Goal: Information Seeking & Learning: Learn about a topic

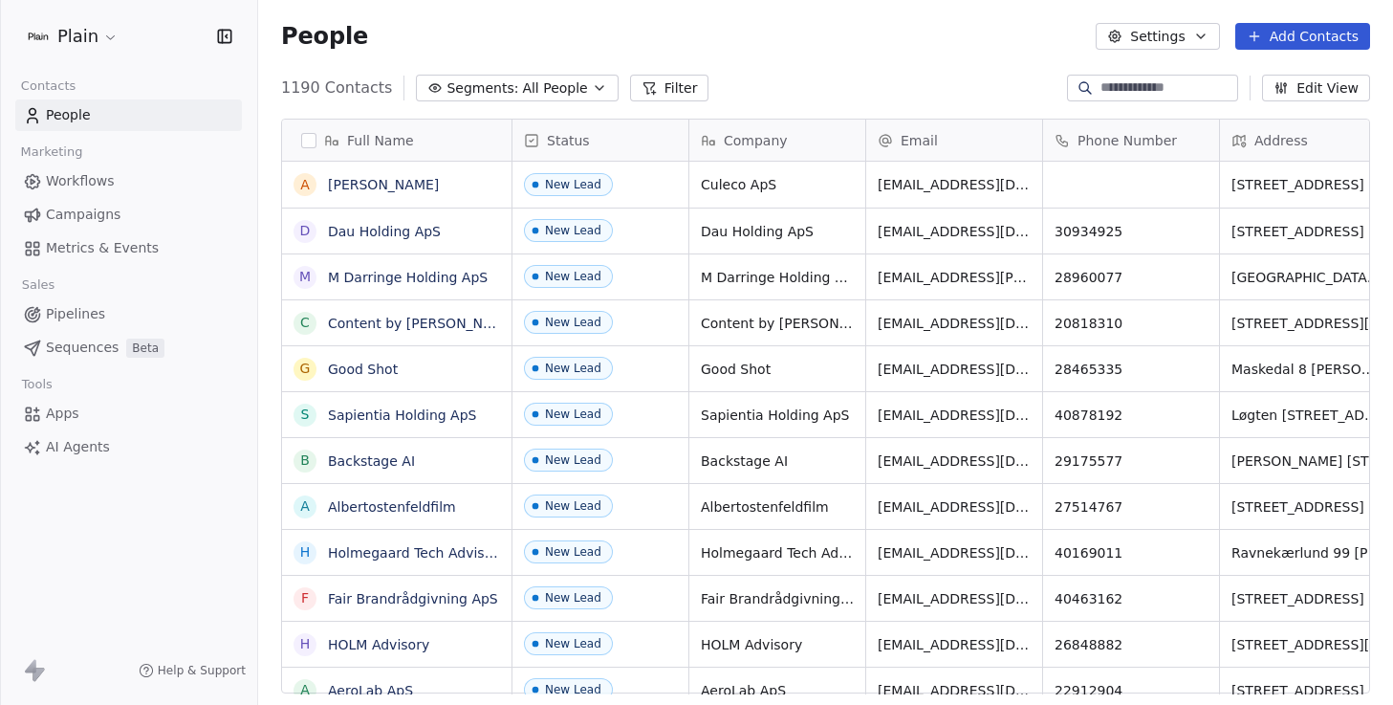
scroll to position [620, 1135]
click at [74, 314] on span "Pipelines" at bounding box center [75, 314] width 59 height 20
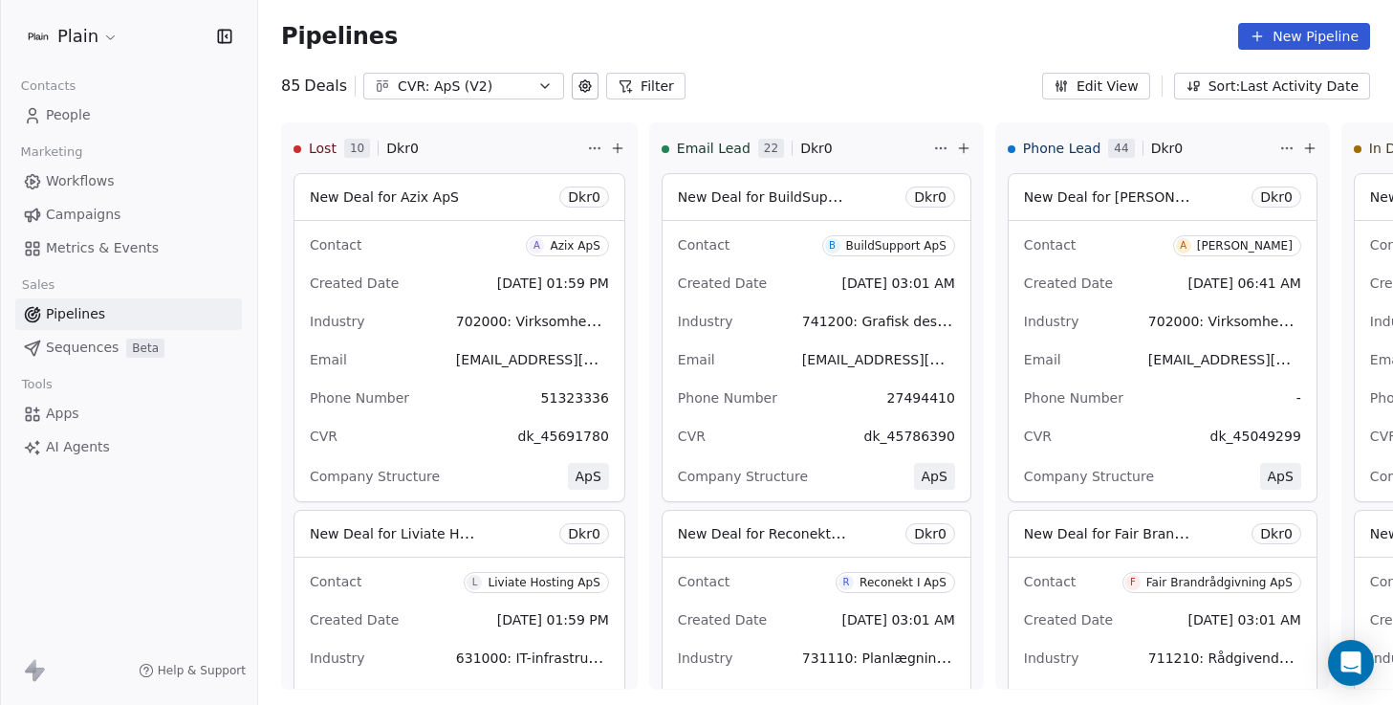
click at [75, 33] on html "Plain Contacts People Marketing Workflows Campaigns Metrics & Events Sales Pipe…" at bounding box center [696, 352] width 1393 height 705
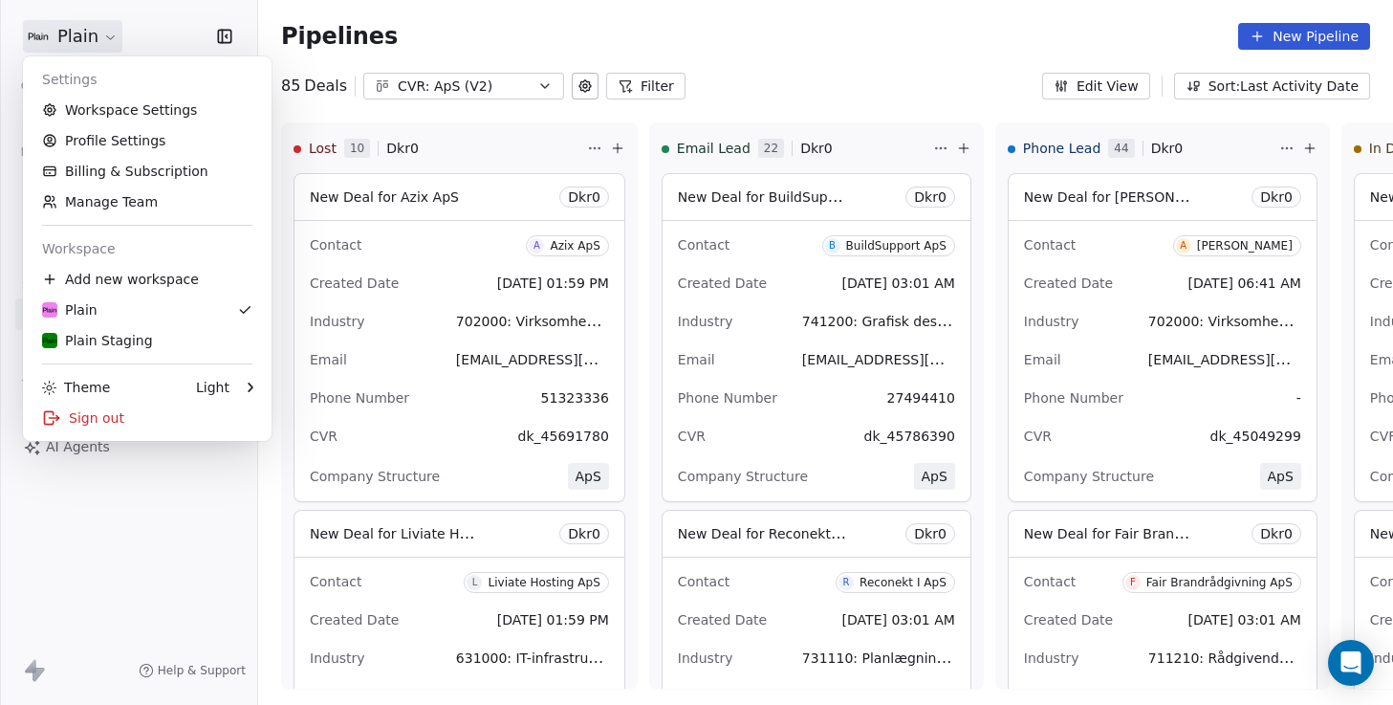
click at [126, 587] on html "Plain Contacts People Marketing Workflows Campaigns Metrics & Events Sales Pipe…" at bounding box center [696, 352] width 1393 height 705
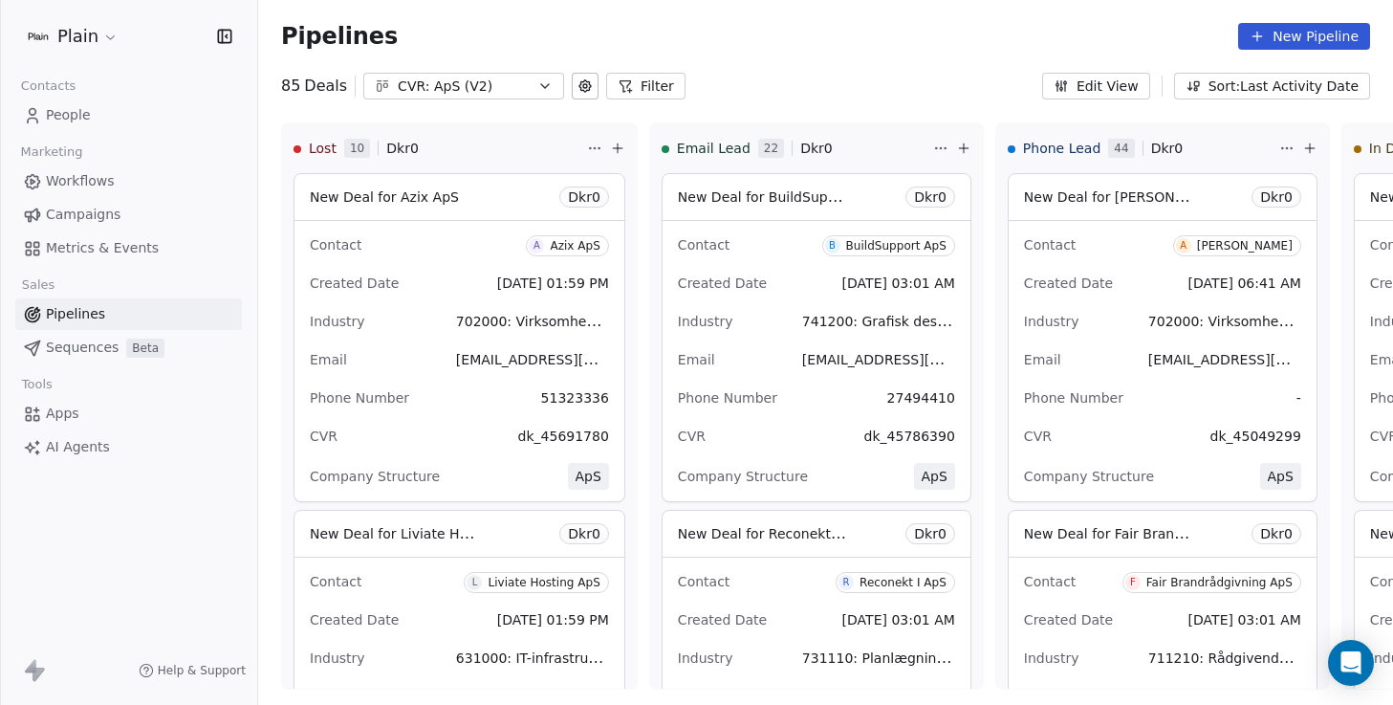
click at [76, 342] on span "Sequences" at bounding box center [82, 348] width 73 height 20
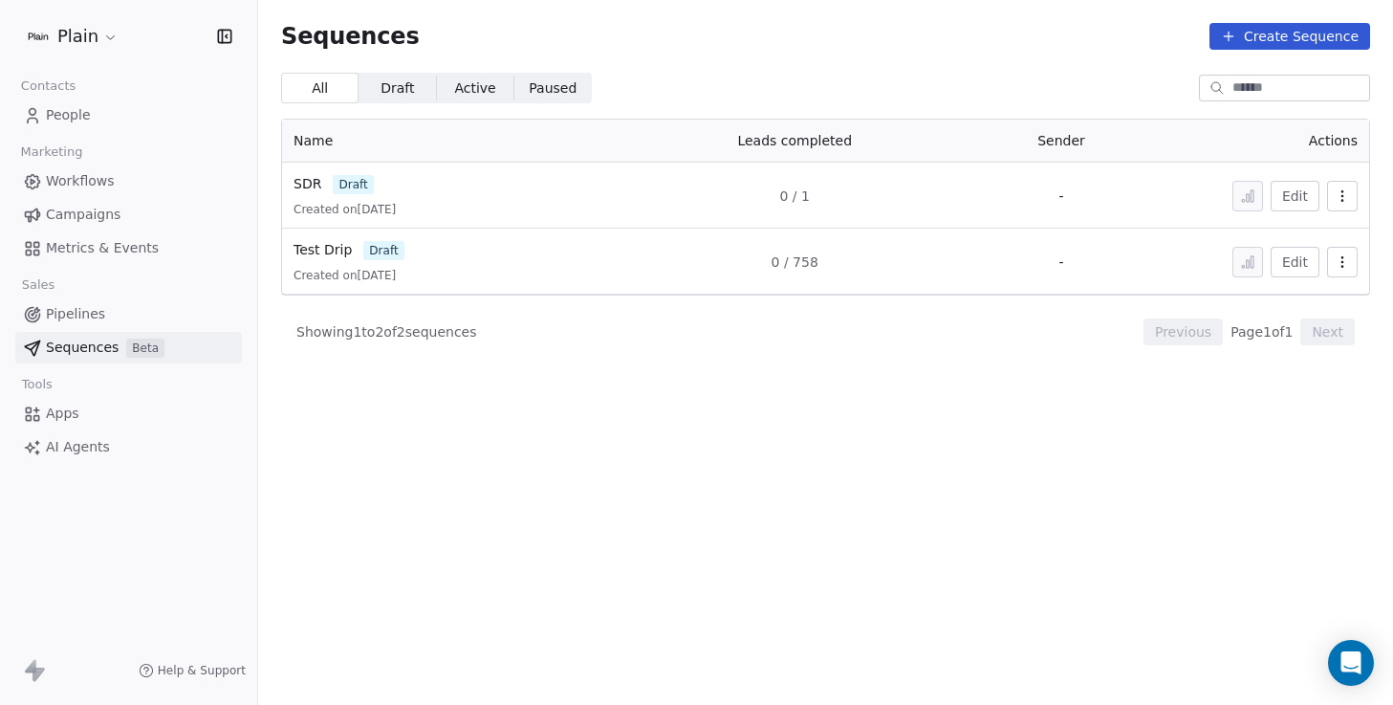
click at [89, 247] on span "Metrics & Events" at bounding box center [102, 248] width 113 height 20
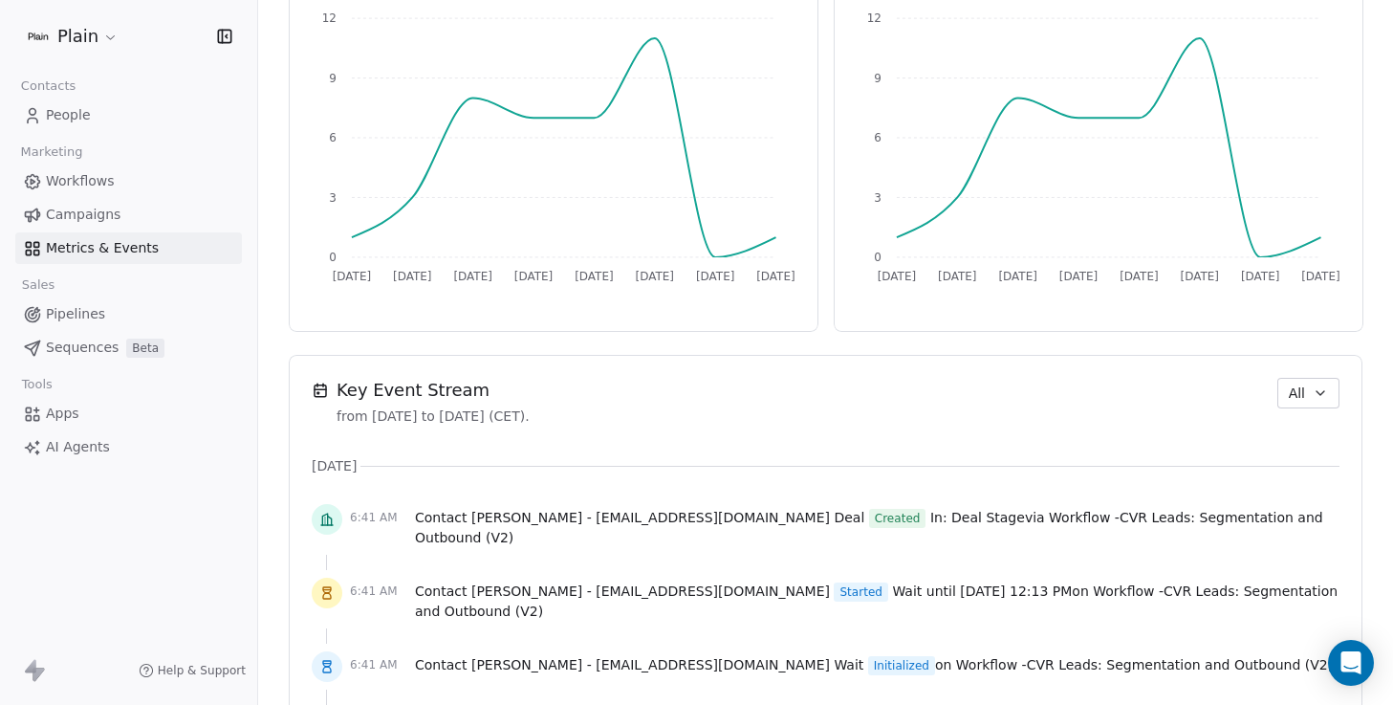
scroll to position [1148, 0]
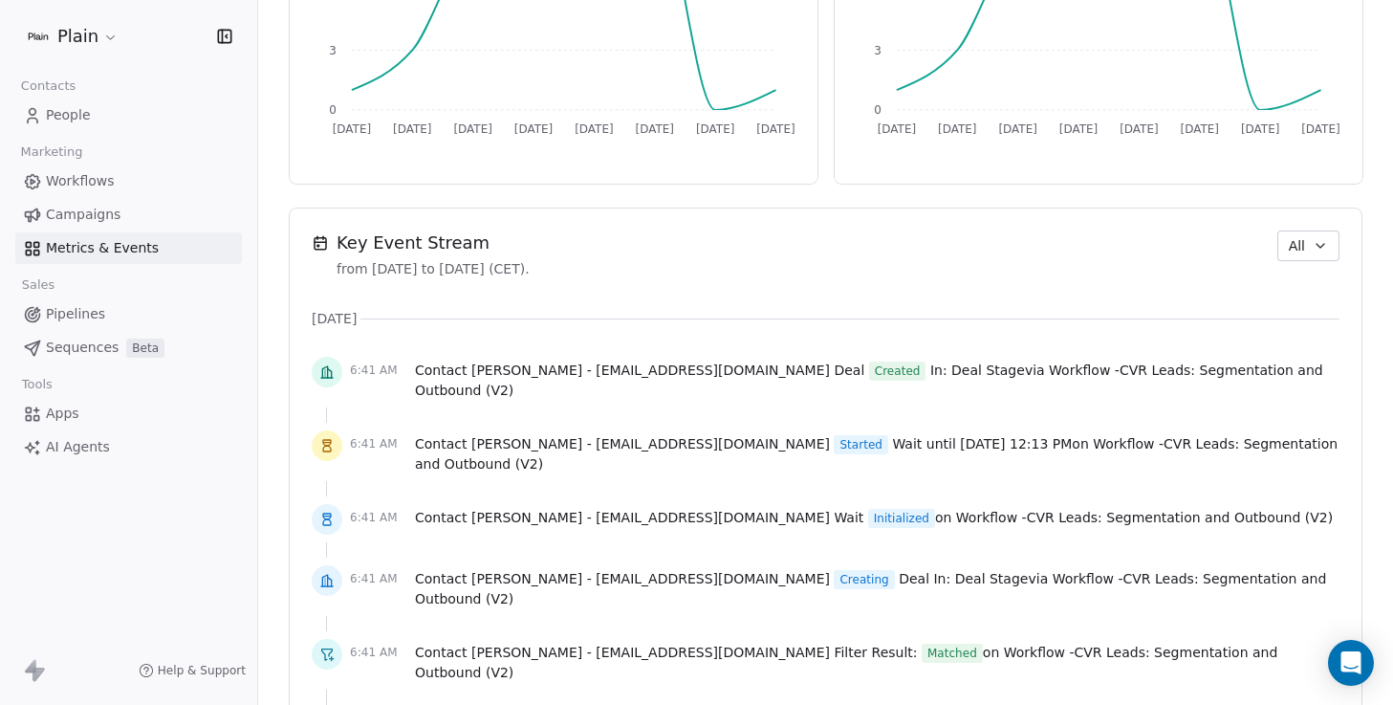
click at [951, 364] on span "Deal Stage" at bounding box center [988, 369] width 74 height 15
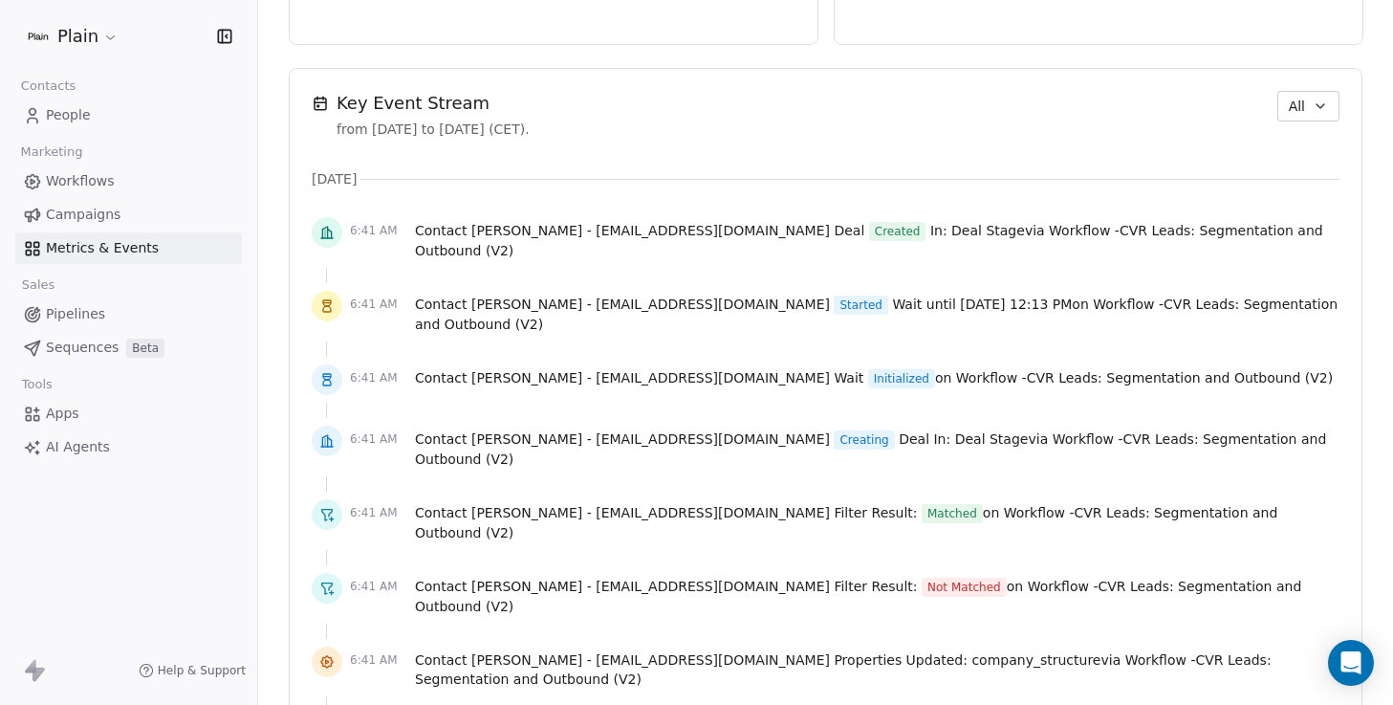
scroll to position [1300, 0]
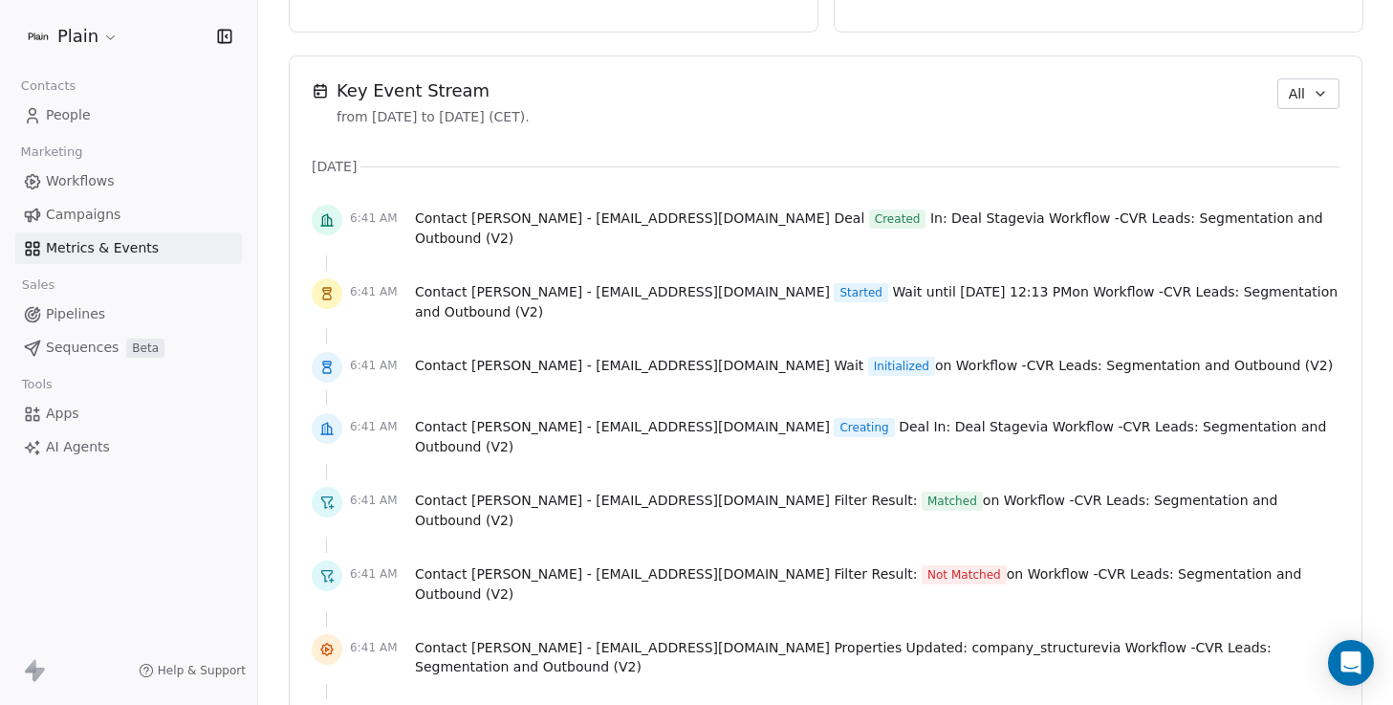
click at [75, 111] on span "People" at bounding box center [68, 115] width 45 height 20
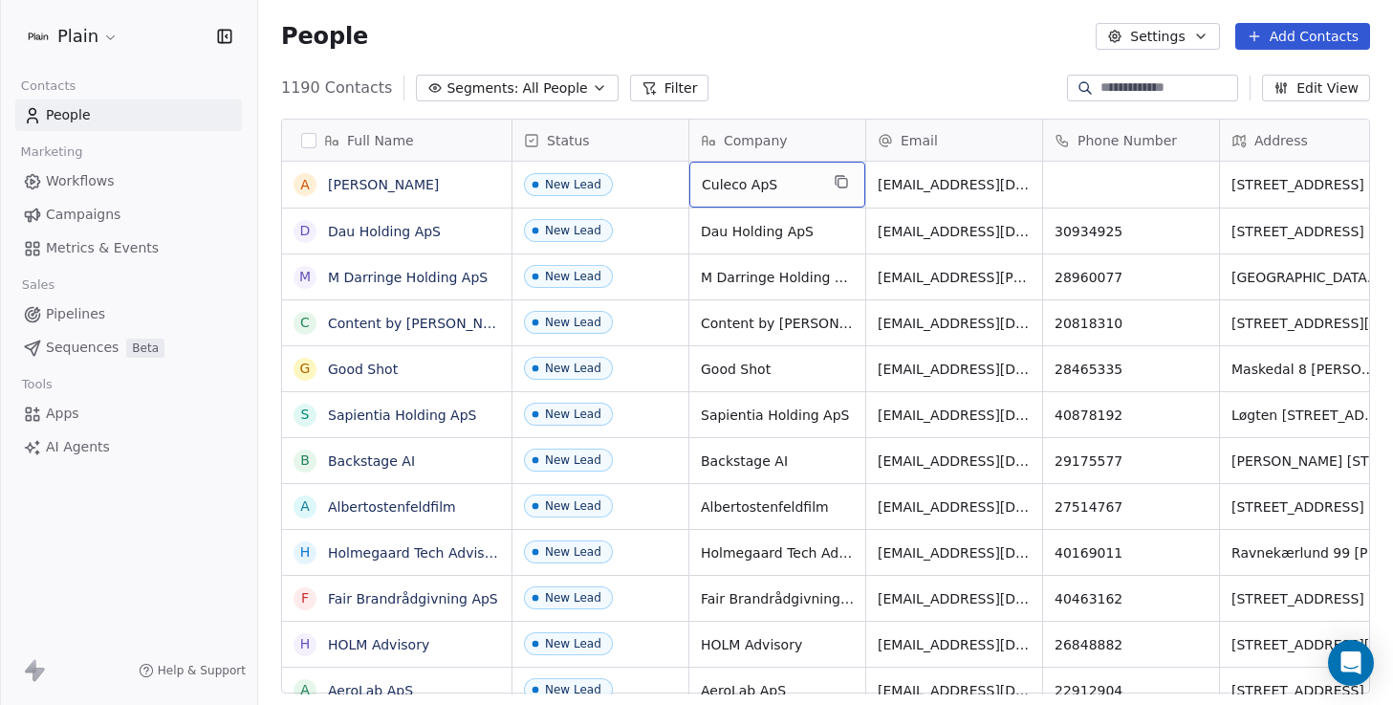
click at [738, 182] on span "Culeco ApS" at bounding box center [760, 184] width 117 height 19
click at [446, 182] on html "Plain Contacts People Marketing Workflows Campaigns Metrics & Events Sales Pipe…" at bounding box center [696, 352] width 1393 height 705
click at [411, 183] on html "Plain Contacts People Marketing Workflows Campaigns Metrics & Events Sales Pipe…" at bounding box center [696, 352] width 1393 height 705
click at [405, 191] on link "[PERSON_NAME]" at bounding box center [383, 184] width 111 height 15
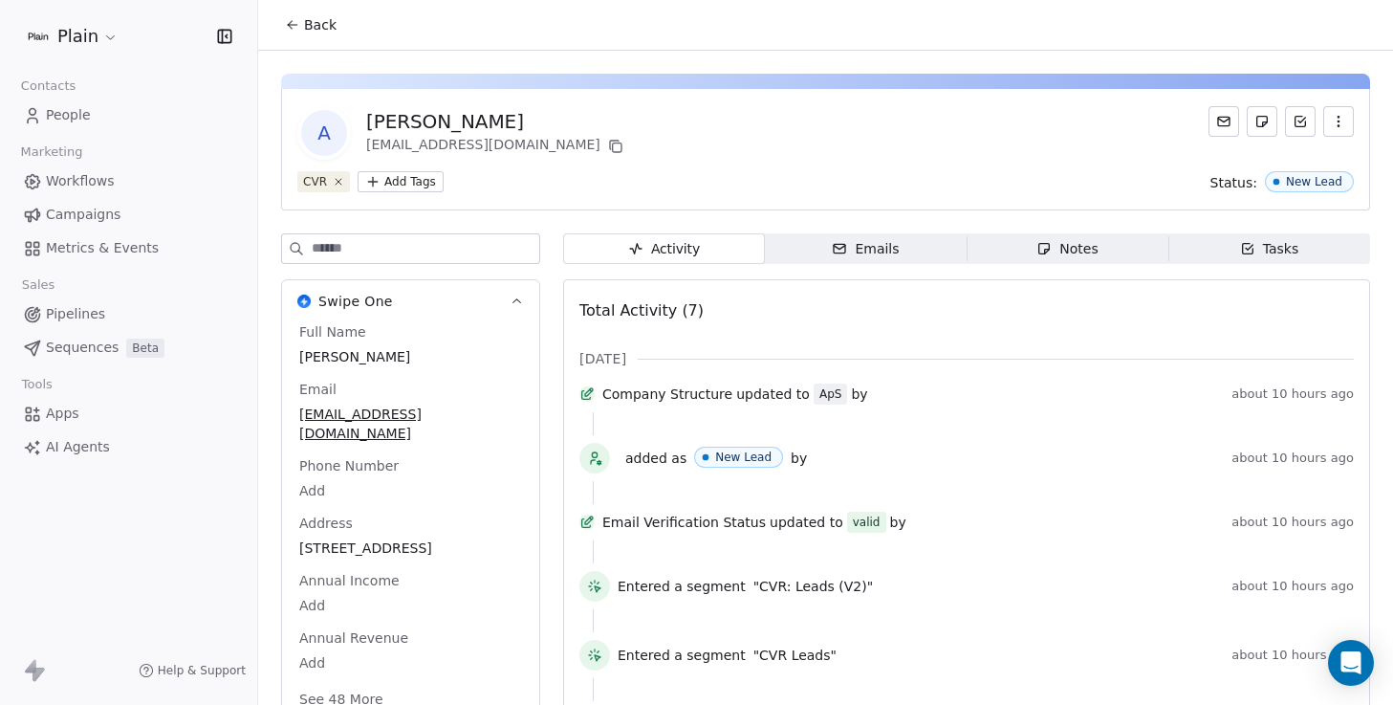
click at [315, 31] on span "Back" at bounding box center [320, 24] width 33 height 19
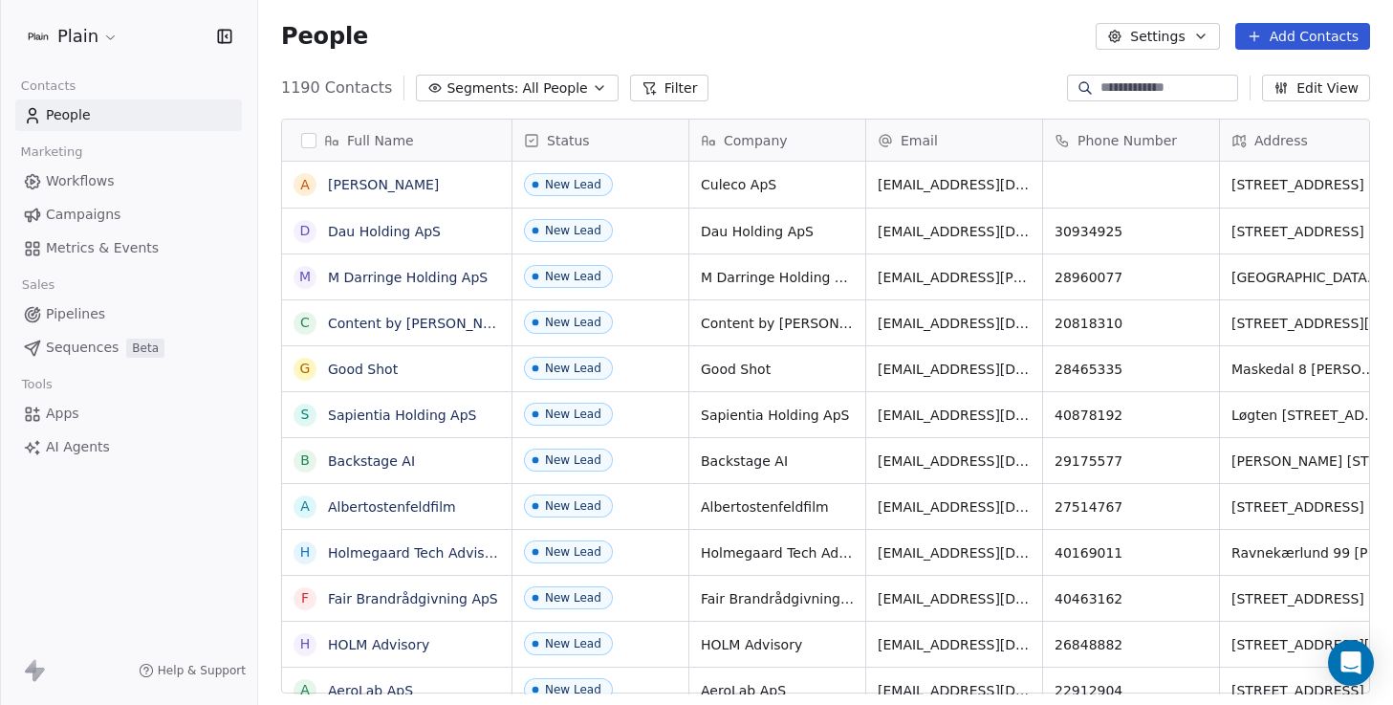
scroll to position [620, 1135]
